Goal: Task Accomplishment & Management: Manage account settings

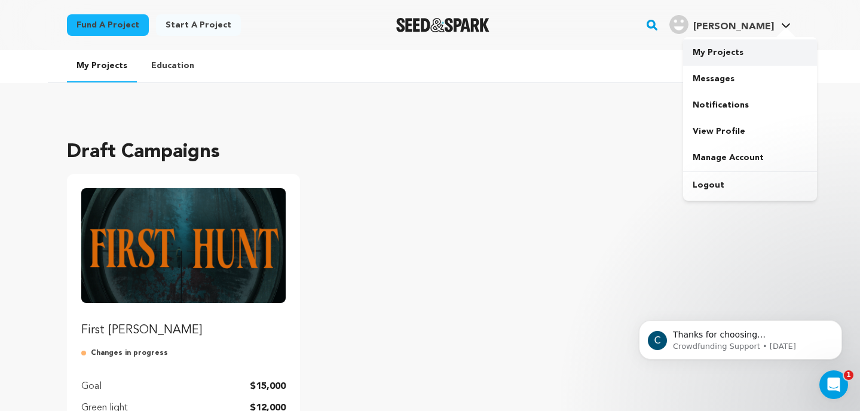
click at [736, 47] on link "My Projects" at bounding box center [750, 52] width 134 height 26
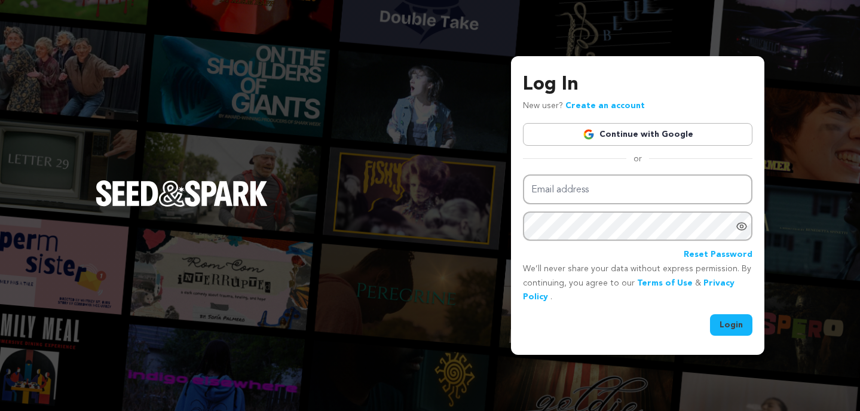
click at [568, 136] on link "Continue with Google" at bounding box center [638, 134] width 230 height 23
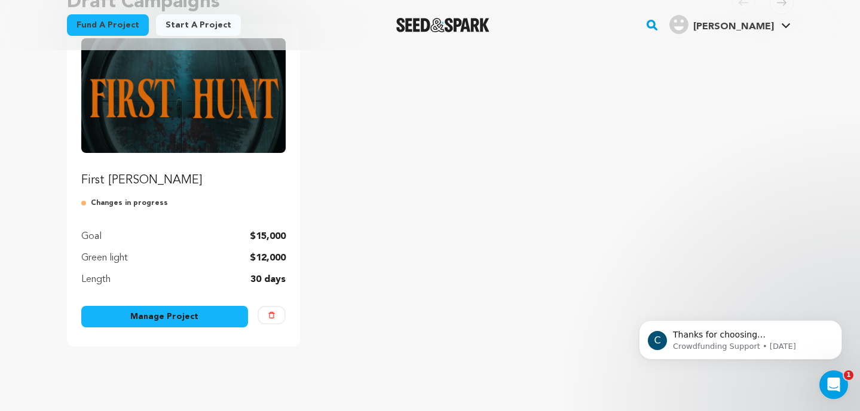
click at [168, 312] on link "Manage Project" at bounding box center [164, 317] width 167 height 22
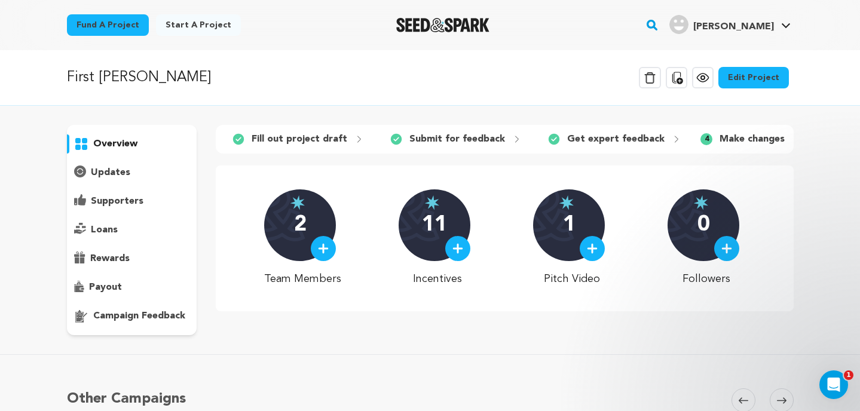
click at [748, 78] on link "Edit Project" at bounding box center [753, 78] width 71 height 22
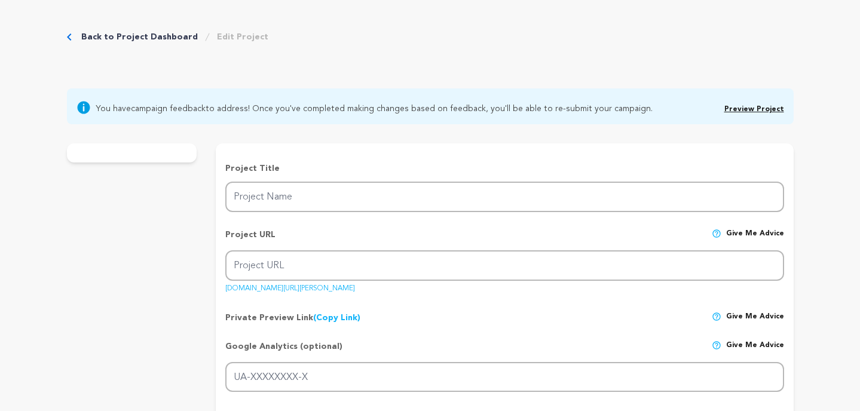
type input "First [PERSON_NAME]"
type input "first-[PERSON_NAME]-1"
type input "G-YCJ8FZ0EHJ"
type input "When Nora Touchette finds a dead boy, she’s drawn by a connection deeper than f…"
type textarea "[PERSON_NAME] is desperate for the approval of her father, hoping that bagging …"
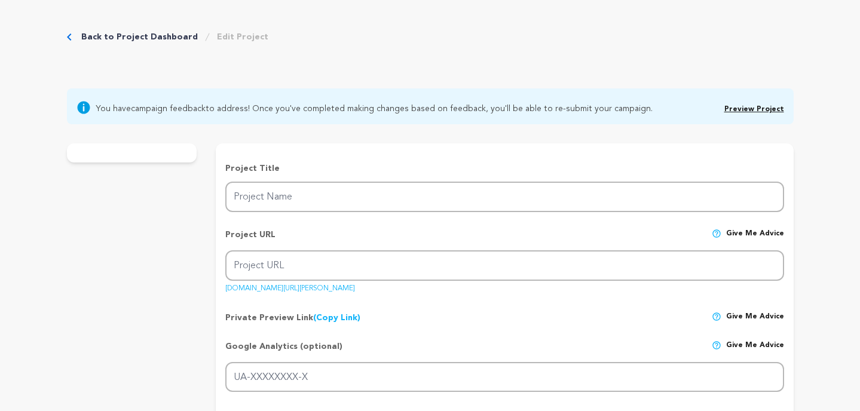
type textarea "FIRST [PERSON_NAME] is dear to us as filmmakers and fathers, because at its hea…"
type textarea "The Green Knight, 2022, short film. https://www.imdb.com/title/tt19844000/?ref_…"
radio input "true"
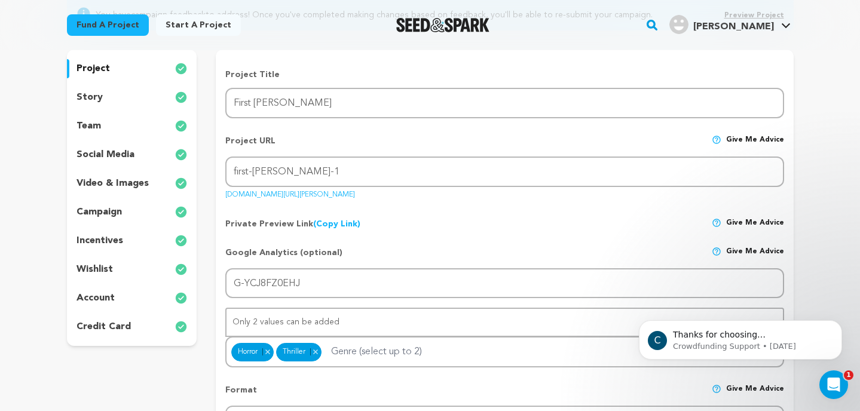
scroll to position [146, 0]
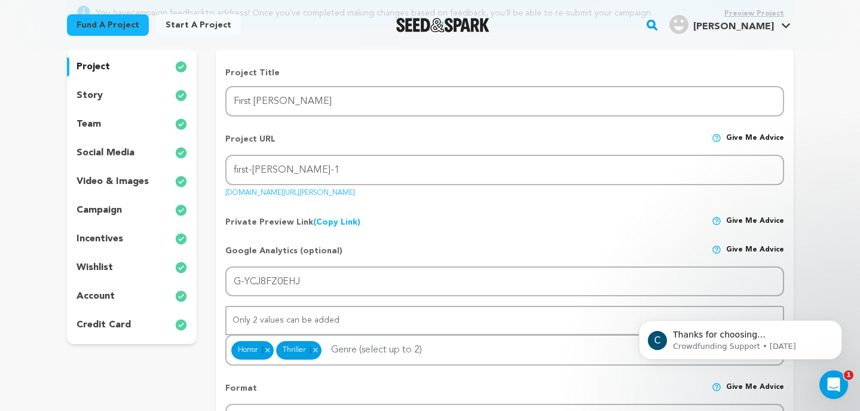
click at [91, 261] on p "wishlist" at bounding box center [95, 268] width 36 height 14
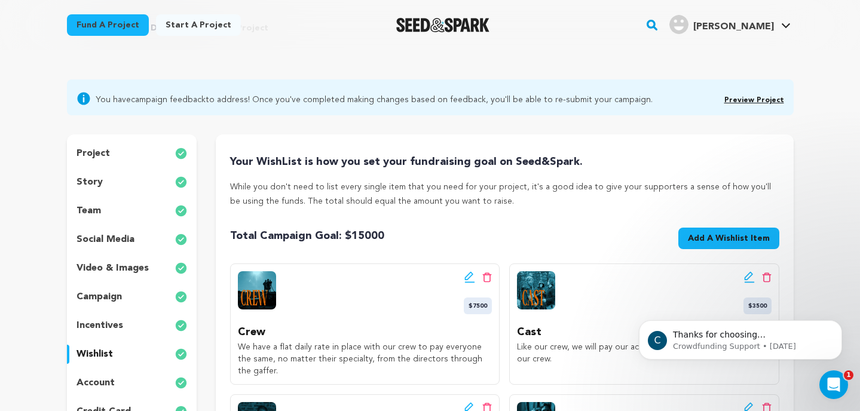
scroll to position [57, 0]
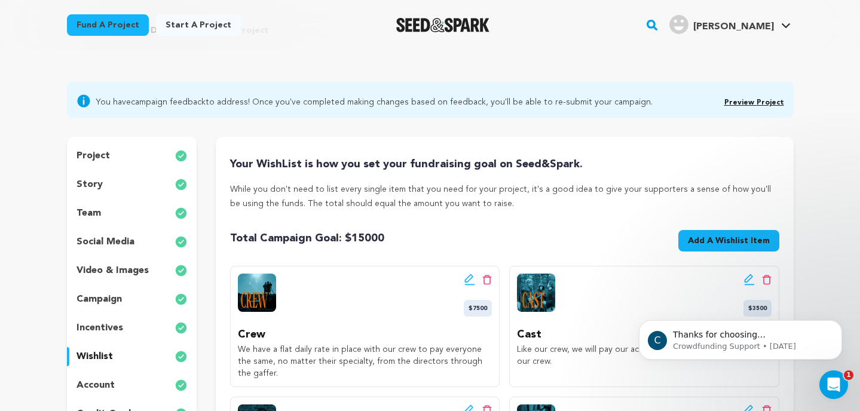
click at [267, 308] on img at bounding box center [257, 293] width 38 height 38
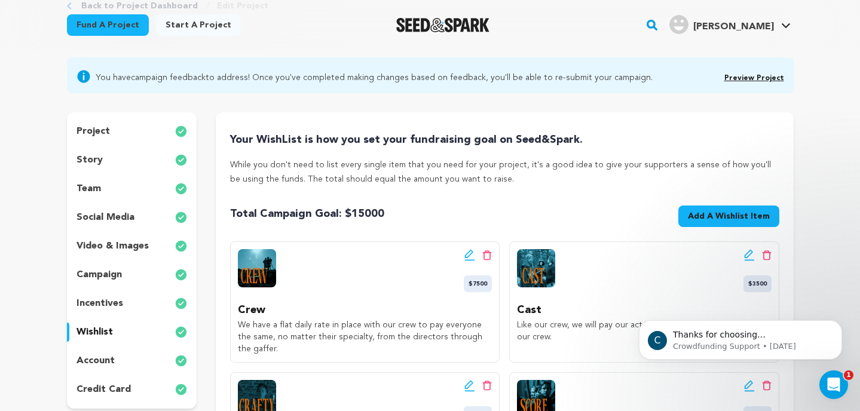
scroll to position [83, 0]
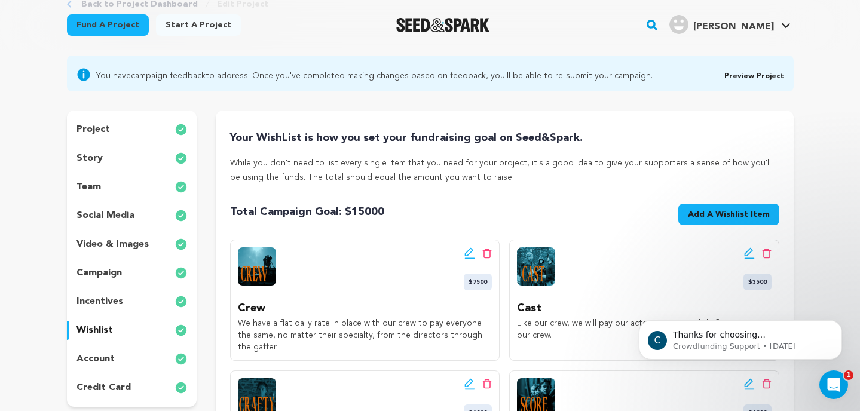
click at [250, 262] on img at bounding box center [257, 266] width 38 height 38
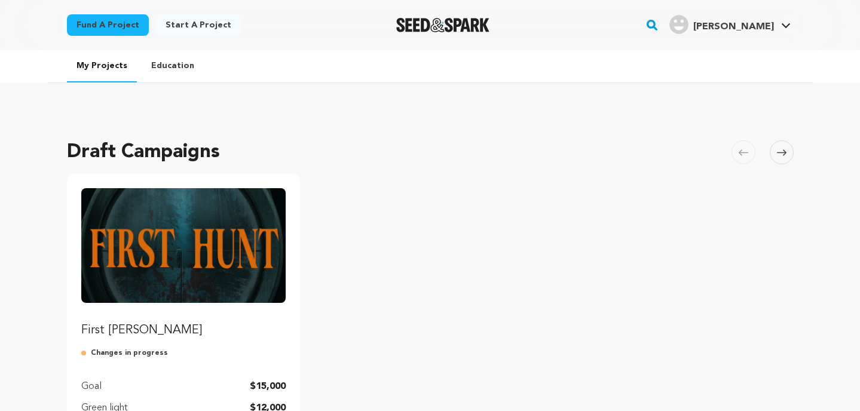
scroll to position [145, 0]
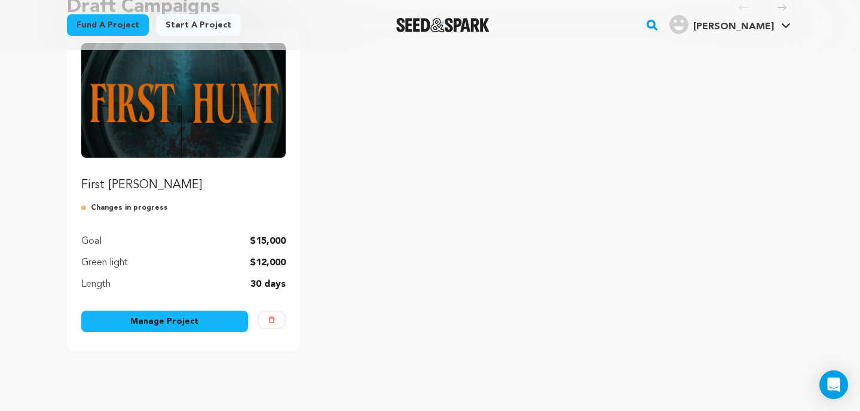
click at [111, 127] on img "Fund First Hunt" at bounding box center [183, 100] width 205 height 115
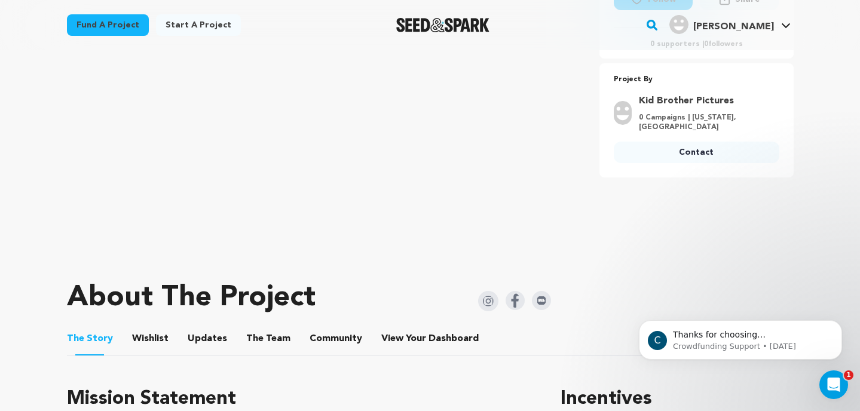
scroll to position [315, 0]
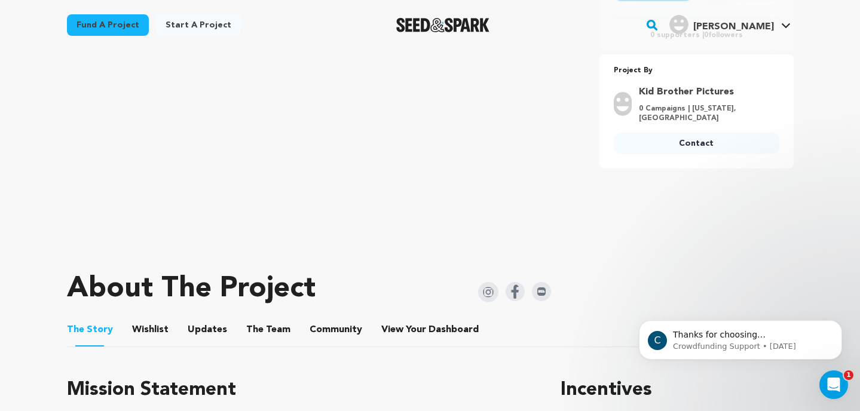
click at [155, 330] on button "Wishlist" at bounding box center [150, 332] width 29 height 29
